Goal: Transaction & Acquisition: Purchase product/service

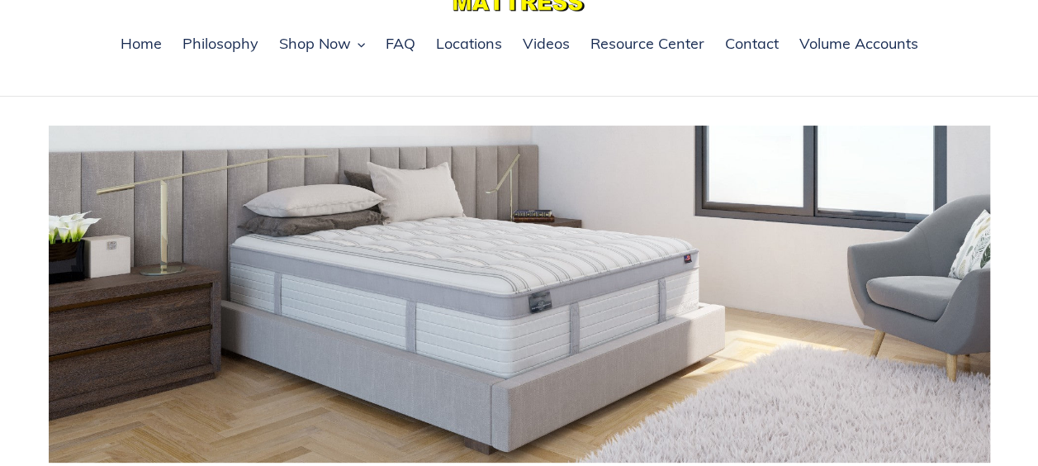
scroll to position [83, 0]
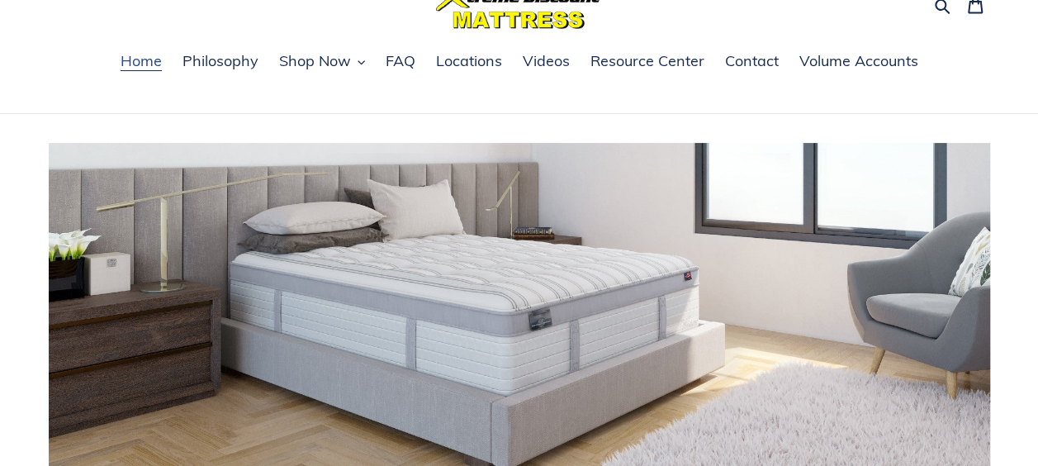
click at [151, 62] on span "Home" at bounding box center [141, 61] width 41 height 20
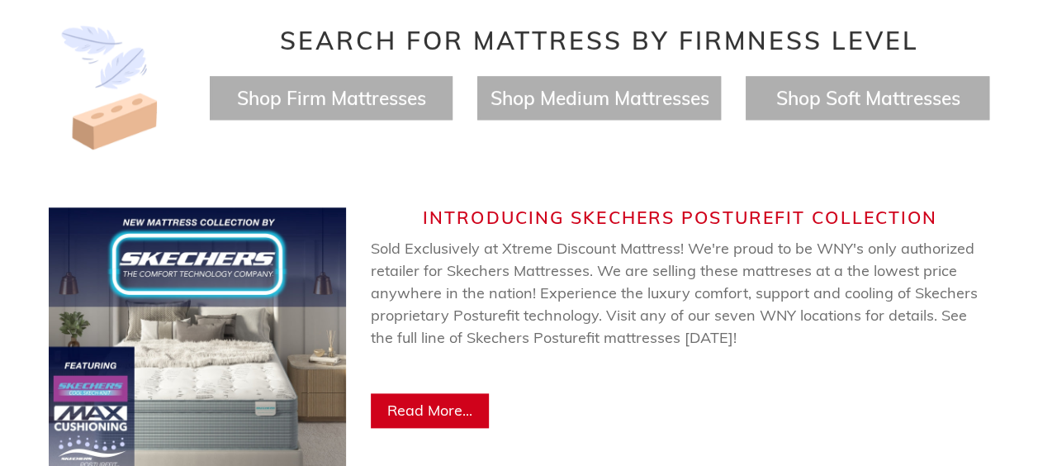
scroll to position [660, 0]
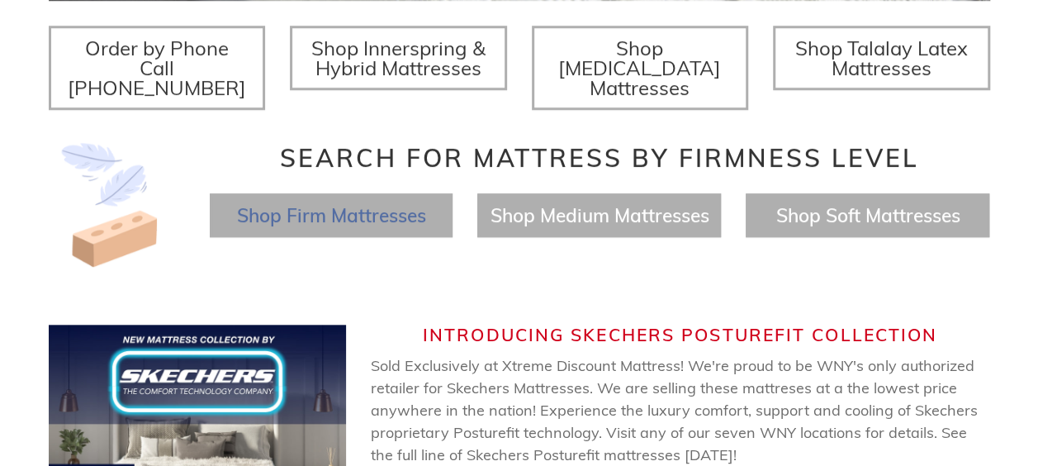
click at [423, 203] on span "Shop Firm Mattresses" at bounding box center [330, 215] width 189 height 24
